Goal: Task Accomplishment & Management: Complete application form

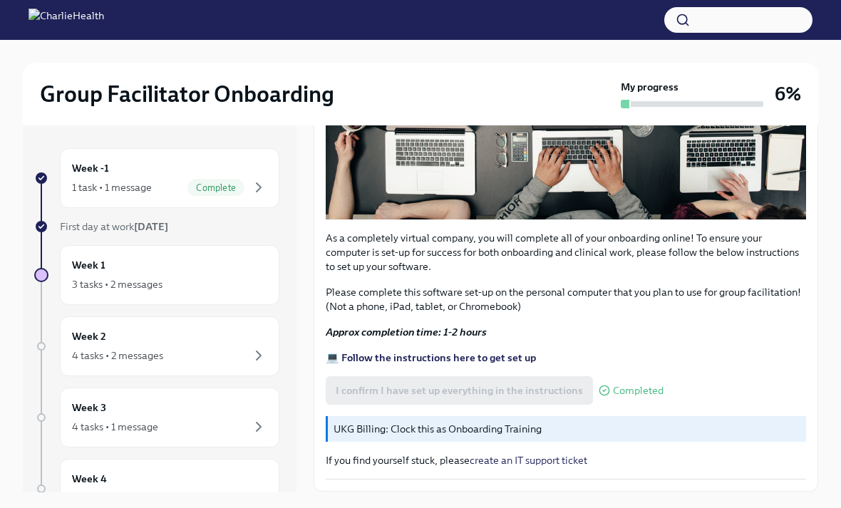
scroll to position [378, 0]
click at [534, 429] on p "UKG Billing: Clock this as Onboarding Training" at bounding box center [566, 429] width 467 height 14
click at [516, 430] on p "UKG Billing: Clock this as Onboarding Training" at bounding box center [566, 429] width 467 height 14
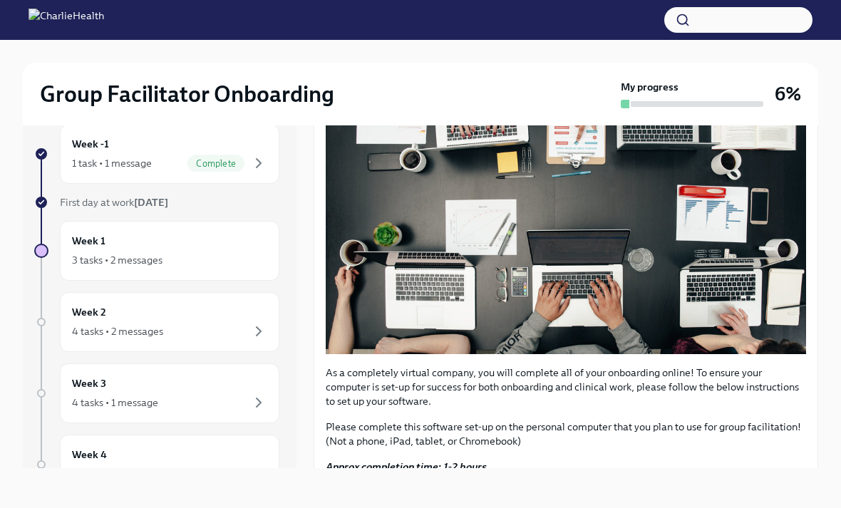
scroll to position [32, 0]
click at [200, 251] on div "3 tasks • 2 messages" at bounding box center [169, 259] width 195 height 17
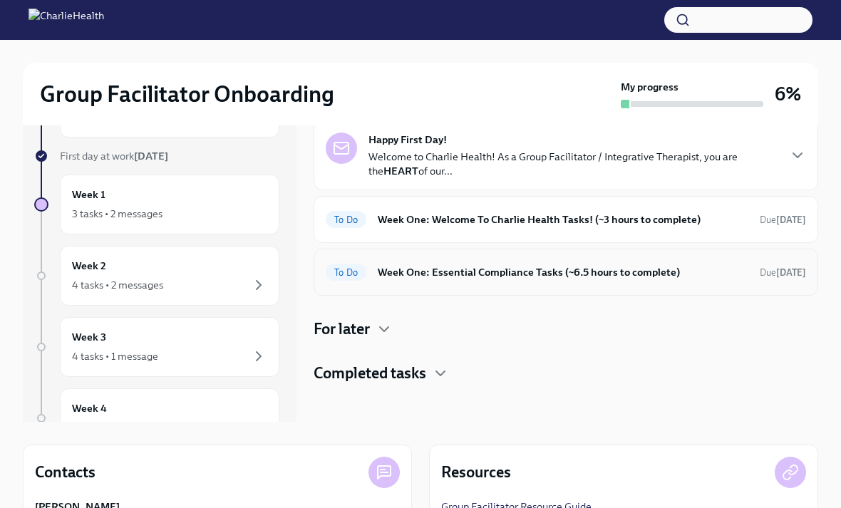
scroll to position [69, 0]
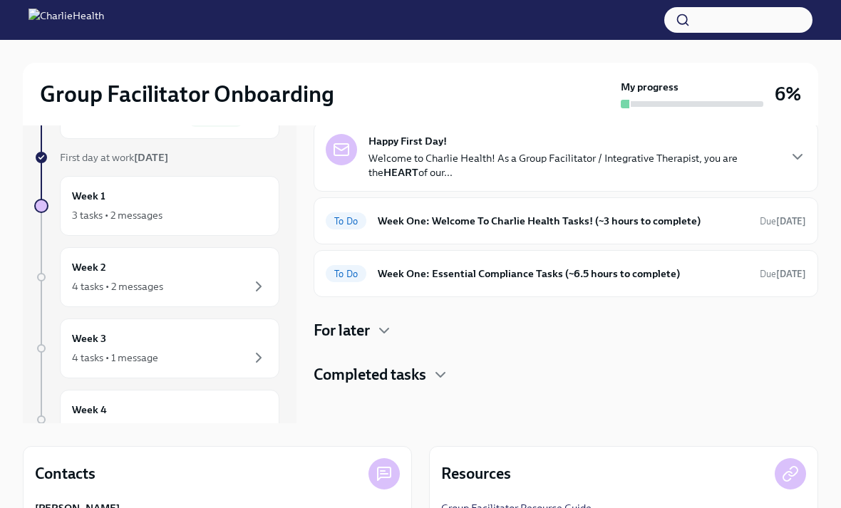
click at [370, 350] on div "Happy First Day! Welcome to Charlie Health! As a Group Facilitator / Integrativ…" at bounding box center [565, 254] width 504 height 264
click at [367, 331] on h4 "For later" at bounding box center [341, 330] width 56 height 21
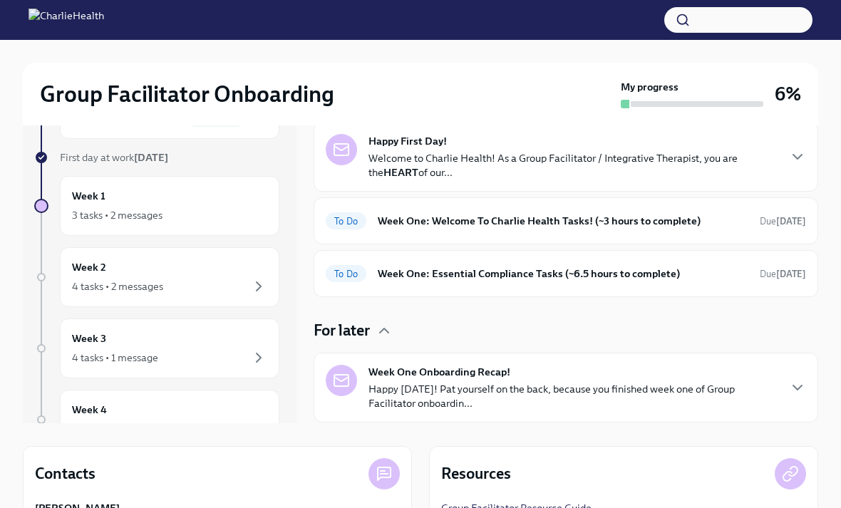
click at [370, 334] on h4 "For later" at bounding box center [341, 330] width 56 height 21
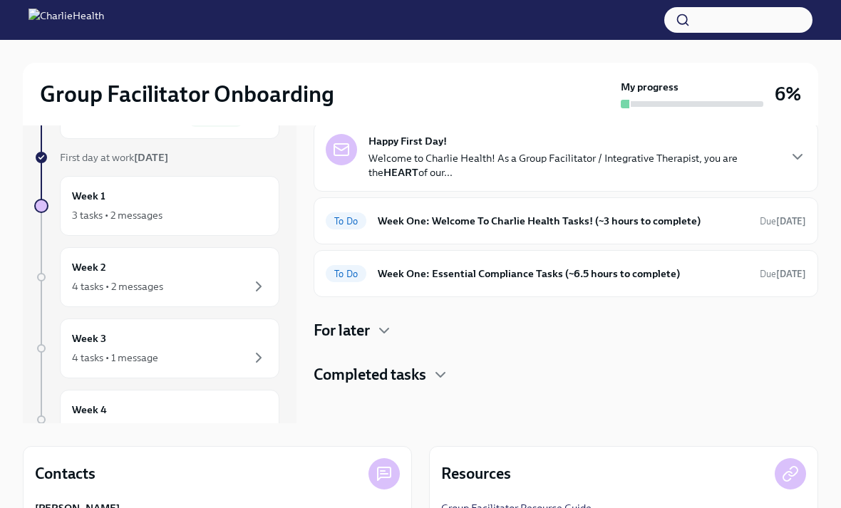
click at [401, 375] on h4 "Completed tasks" at bounding box center [369, 374] width 113 height 21
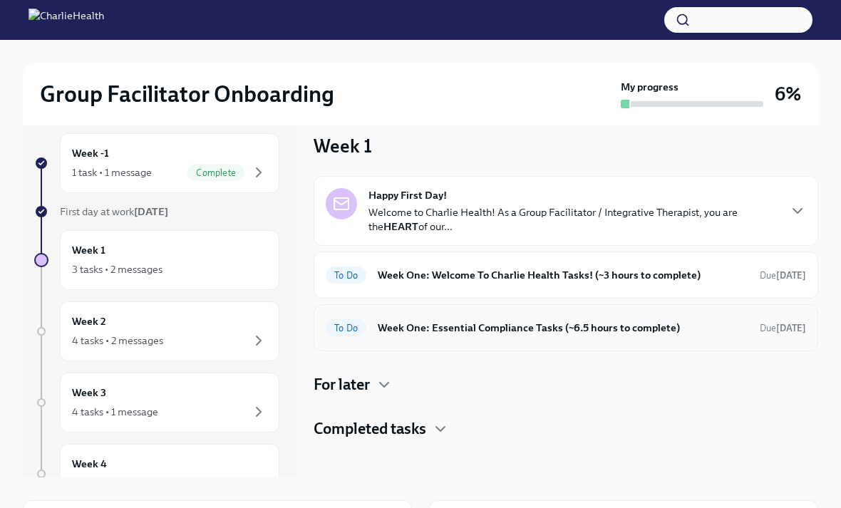
scroll to position [14, 0]
click at [483, 273] on h6 "Week One: Welcome To Charlie Health Tasks! (~3 hours to complete)" at bounding box center [563, 276] width 370 height 16
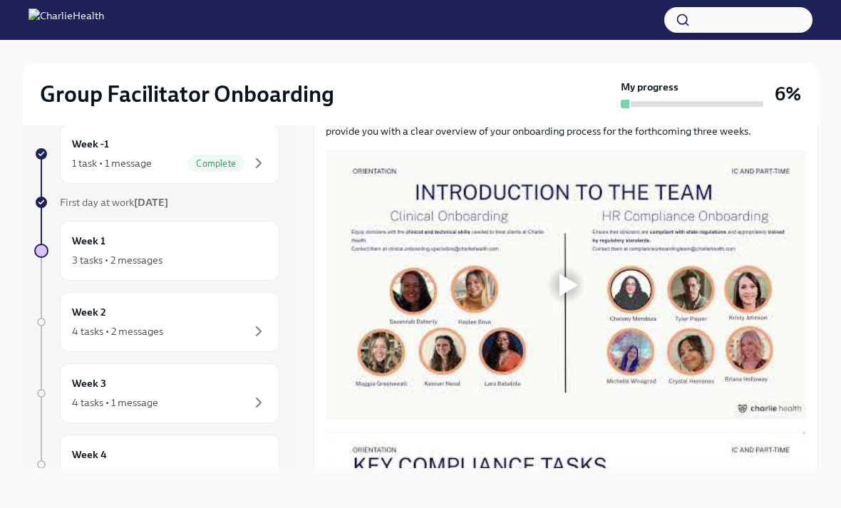
scroll to position [652, 0]
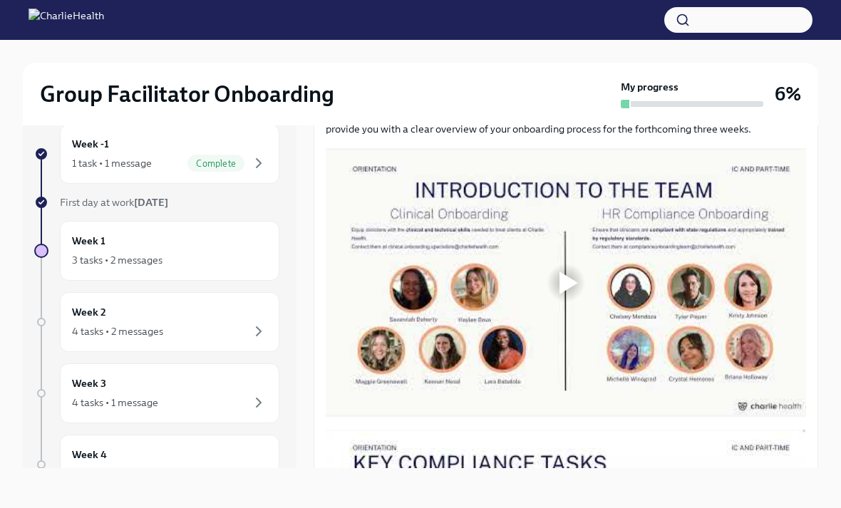
click at [557, 254] on div at bounding box center [566, 282] width 480 height 270
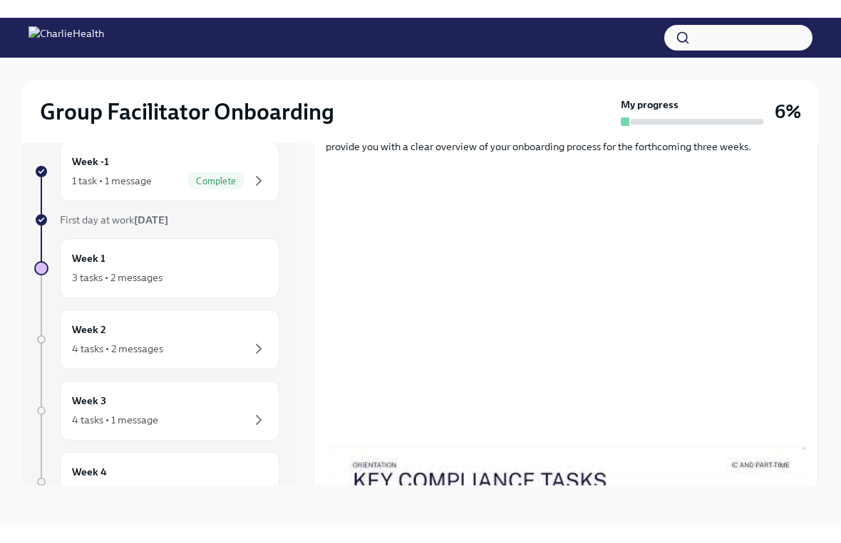
scroll to position [17, 0]
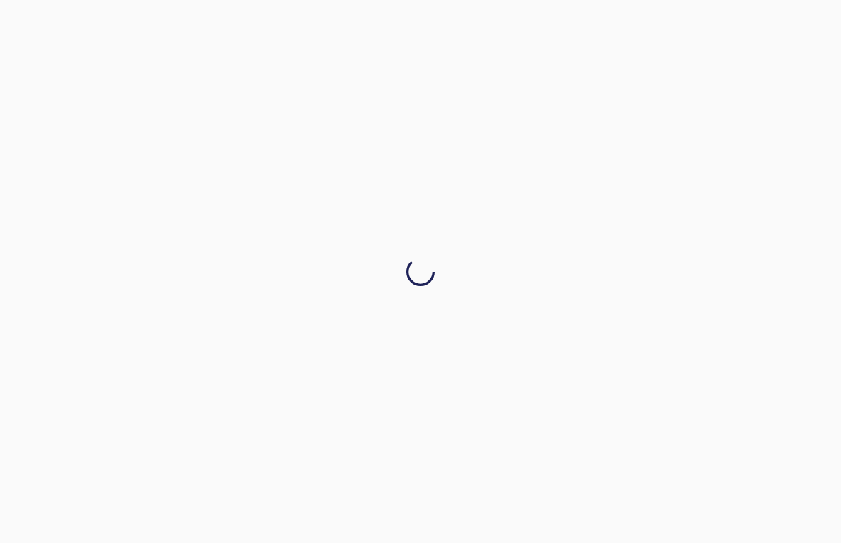
click at [742, 507] on div at bounding box center [420, 271] width 841 height 543
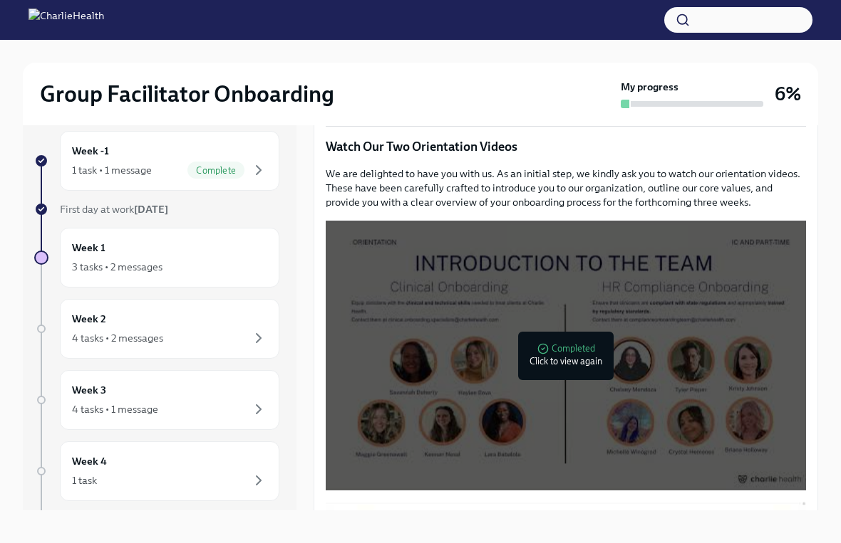
scroll to position [587, 0]
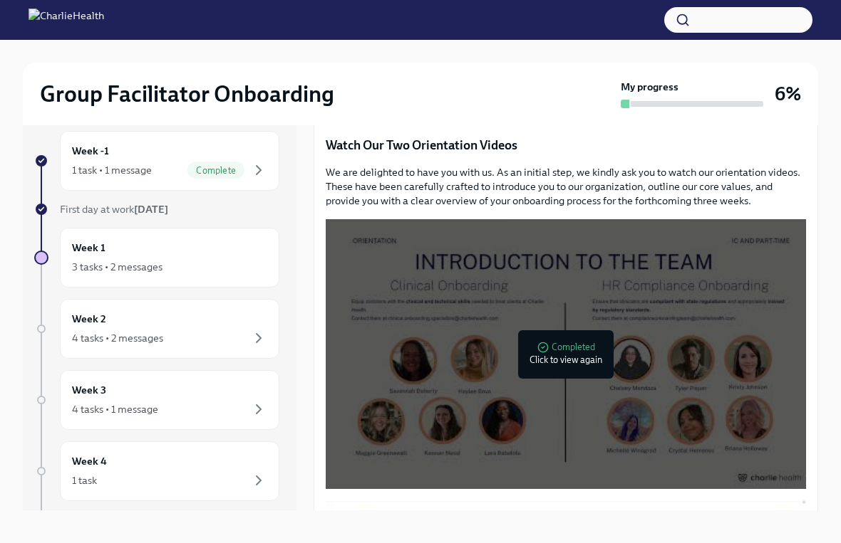
click at [560, 338] on div at bounding box center [566, 355] width 46 height 46
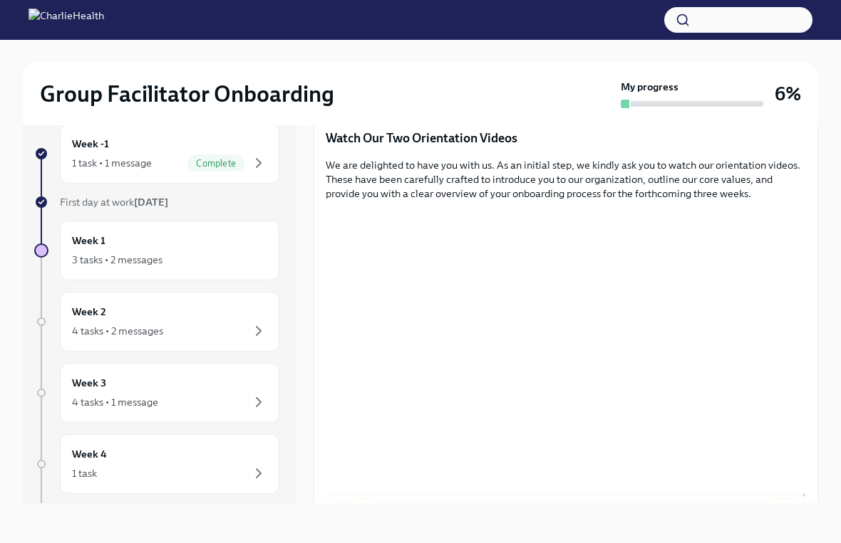
scroll to position [65, 0]
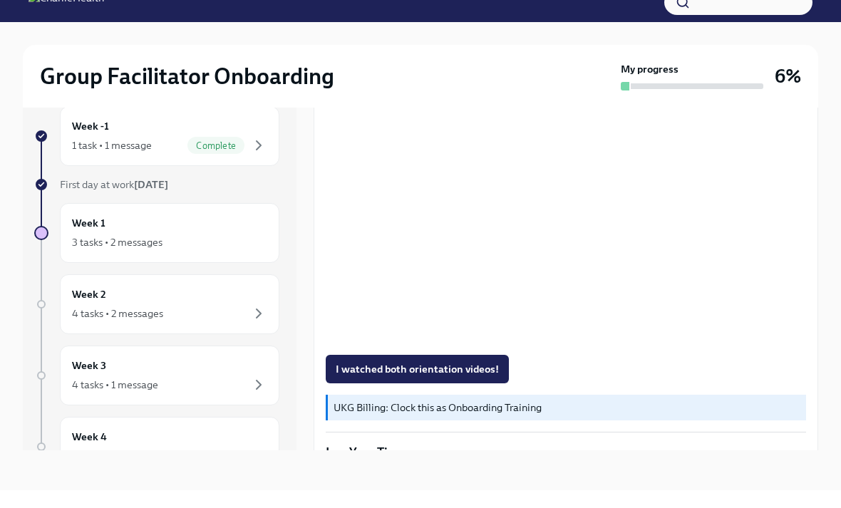
scroll to position [1042, 0]
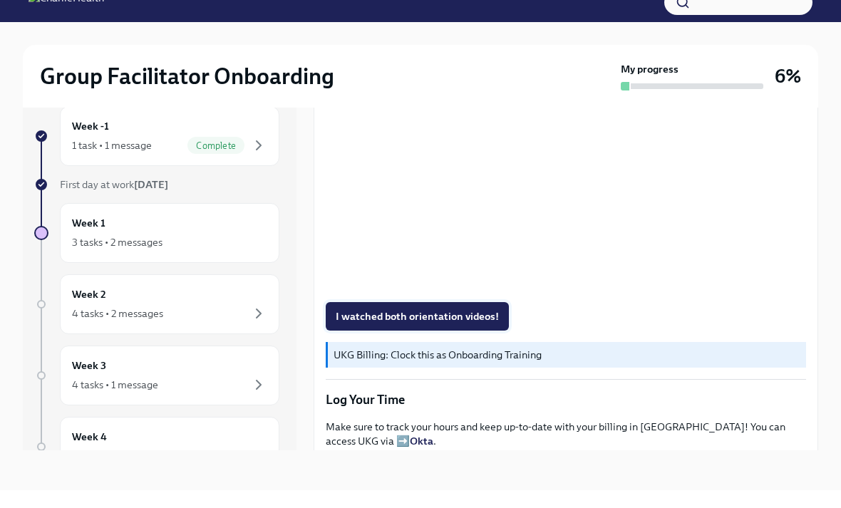
click at [471, 327] on span "I watched both orientation videos!" at bounding box center [417, 334] width 163 height 14
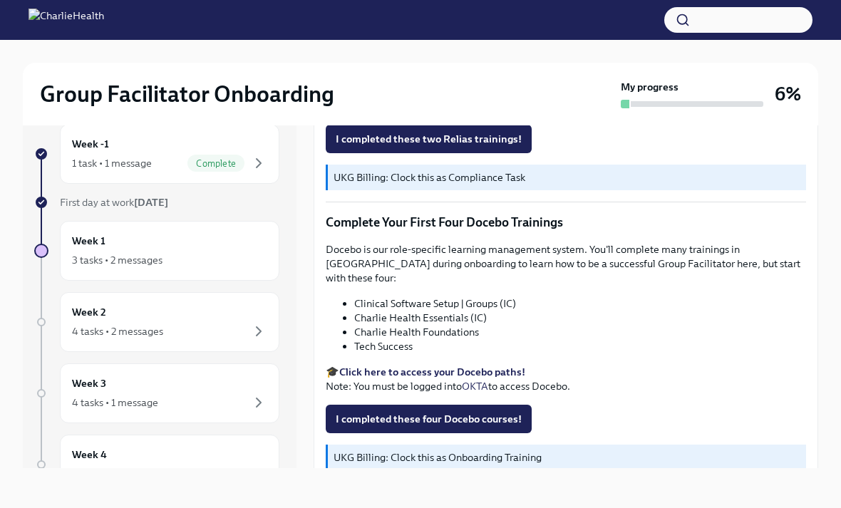
scroll to position [1755, 0]
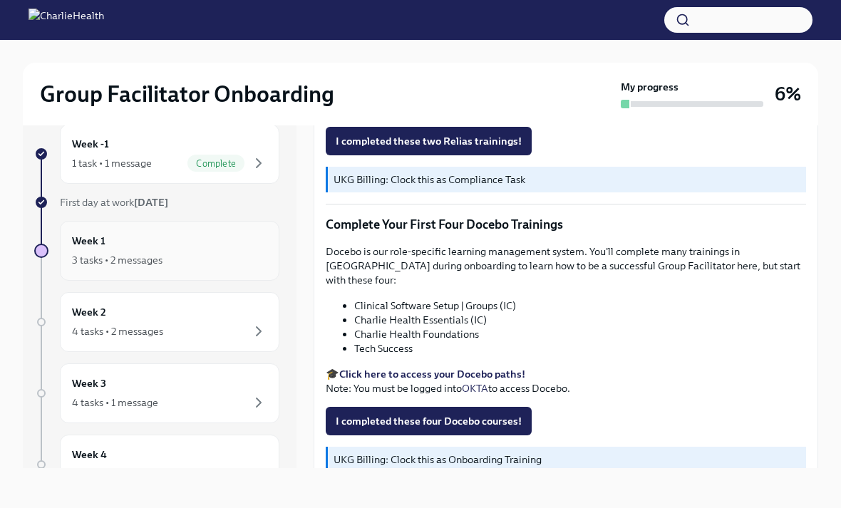
click at [185, 233] on div "Week 1 3 tasks • 2 messages" at bounding box center [169, 251] width 195 height 36
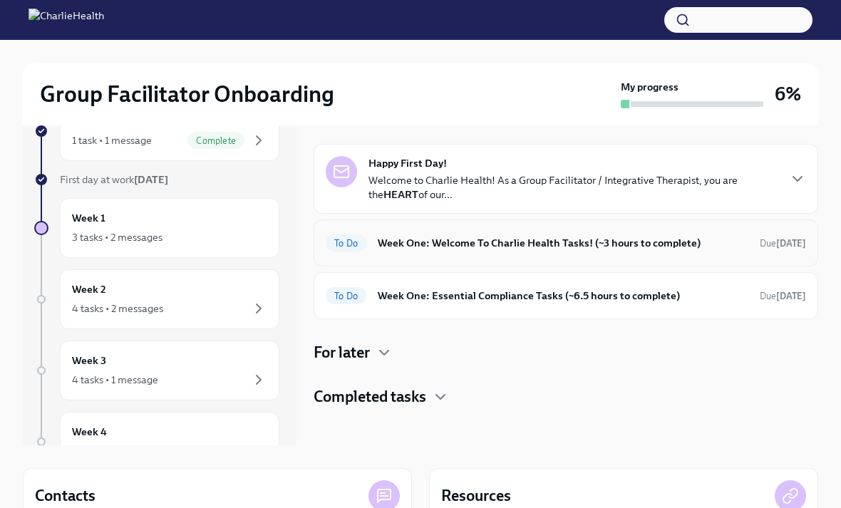
click at [449, 248] on h6 "Week One: Welcome To Charlie Health Tasks! (~3 hours to complete)" at bounding box center [563, 243] width 370 height 16
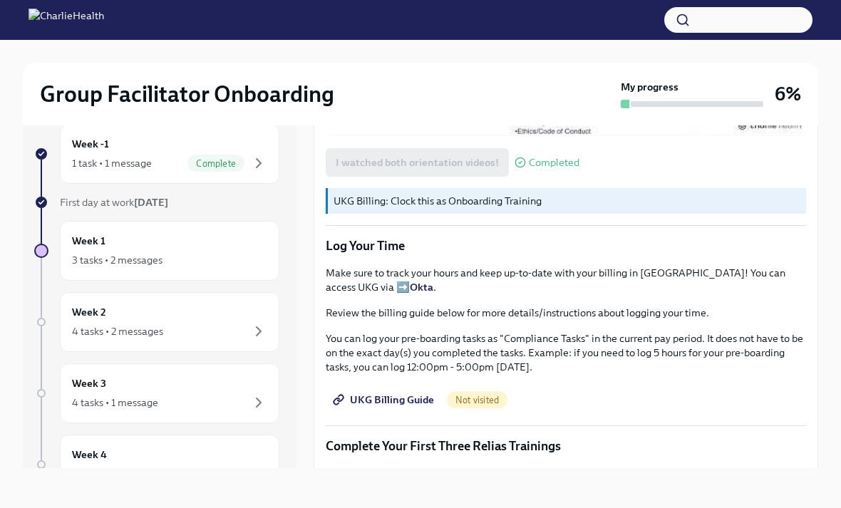
scroll to position [1171, 0]
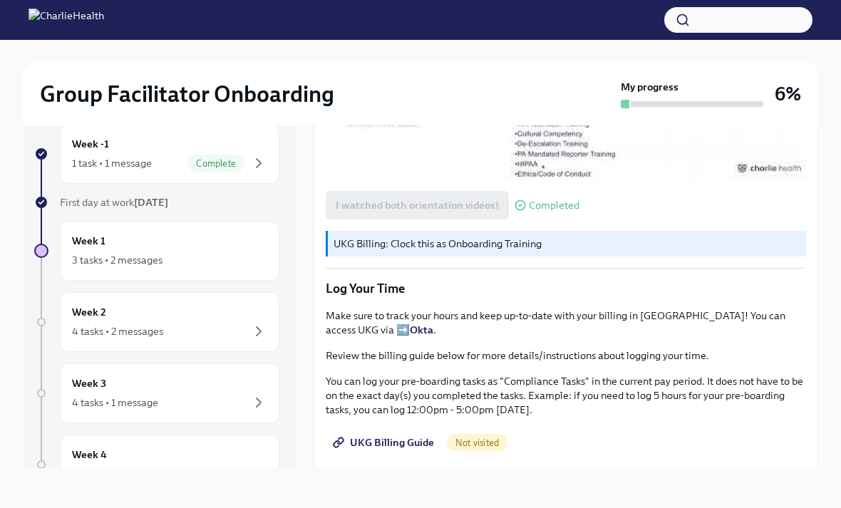
click at [417, 435] on span "UKG Billing Guide" at bounding box center [385, 442] width 98 height 14
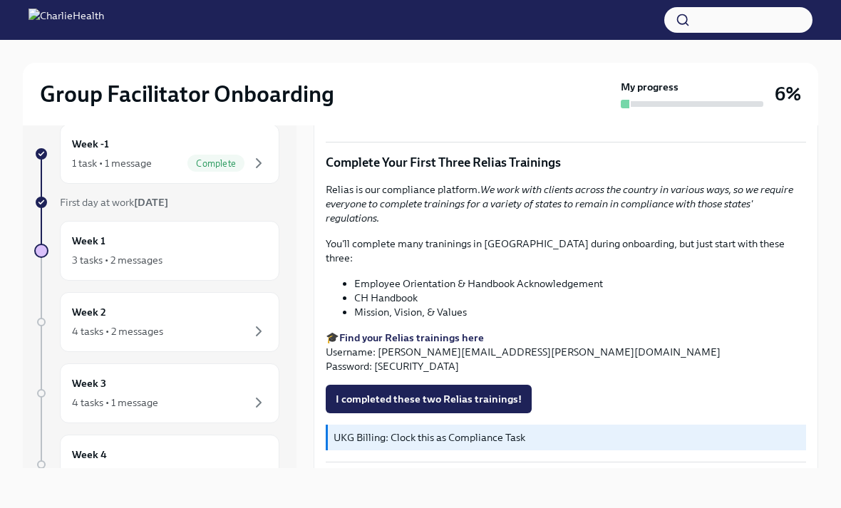
scroll to position [1509, 0]
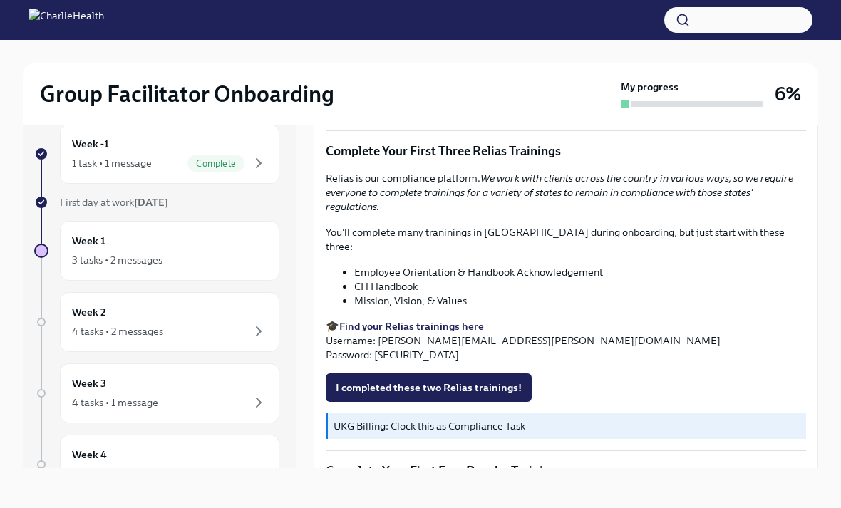
click at [446, 320] on strong "Find your Relias trainings here" at bounding box center [411, 326] width 145 height 13
click at [474, 319] on p "🎓 Find your Relias trainings here Username: [PERSON_NAME][EMAIL_ADDRESS][PERSON…" at bounding box center [566, 340] width 480 height 43
click at [485, 380] on span "I completed these two Relias trainings!" at bounding box center [429, 387] width 186 height 14
